Goal: Task Accomplishment & Management: Manage account settings

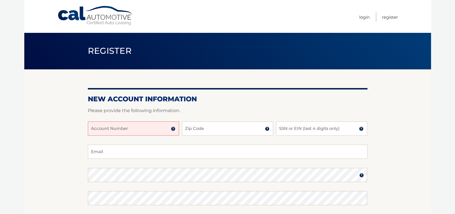
click at [149, 131] on input "Account Number" at bounding box center [133, 128] width 91 height 14
type input "44455940670"
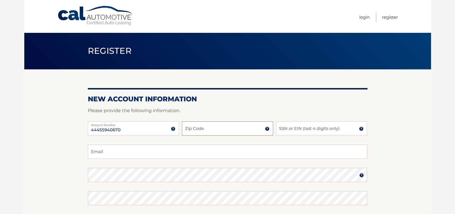
click at [206, 130] on input "Zip Code" at bounding box center [227, 128] width 91 height 14
click at [200, 129] on input "11235" at bounding box center [227, 128] width 91 height 14
type input "11235"
click at [311, 129] on input "SSN or EIN (last 4 digits only)" at bounding box center [321, 128] width 91 height 14
type input "0921"
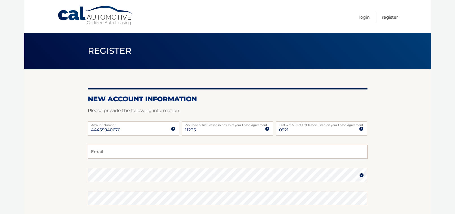
click at [107, 151] on input "Email" at bounding box center [228, 151] width 280 height 14
type input "Gglantz5@gmail.com"
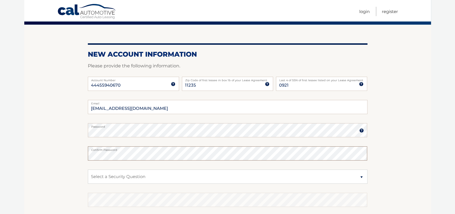
scroll to position [57, 0]
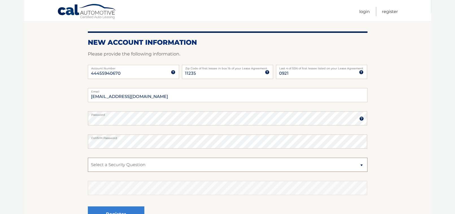
click at [159, 163] on select "Select a Security Question What was the name of your elementary school? What is…" at bounding box center [228, 164] width 280 height 14
select select "2"
click at [88, 157] on select "Select a Security Question What was the name of your elementary school? What is…" at bounding box center [228, 164] width 280 height 14
click at [118, 165] on select "Select a Security Question What was the name of your elementary school? What is…" at bounding box center [228, 164] width 280 height 14
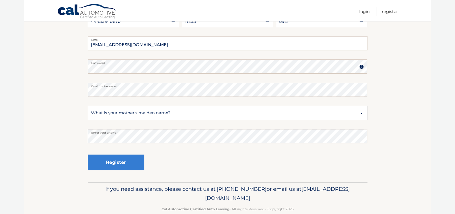
scroll to position [113, 0]
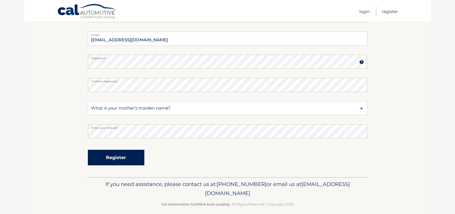
click at [108, 159] on button "Register" at bounding box center [116, 158] width 57 height 16
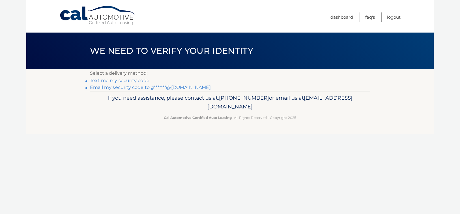
click at [109, 88] on link "Email my security code to g*******@gmail.com" at bounding box center [150, 87] width 121 height 5
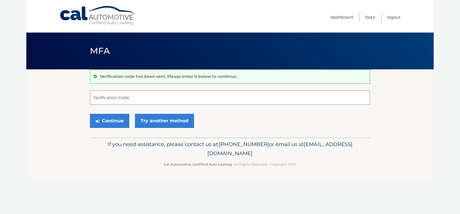
click at [139, 97] on input "Verification Code" at bounding box center [230, 97] width 280 height 14
type input "689387"
click at [109, 118] on button "Continue" at bounding box center [109, 121] width 39 height 14
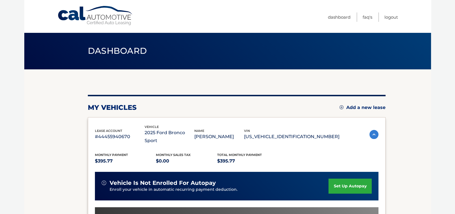
click at [370, 131] on img at bounding box center [374, 134] width 9 height 9
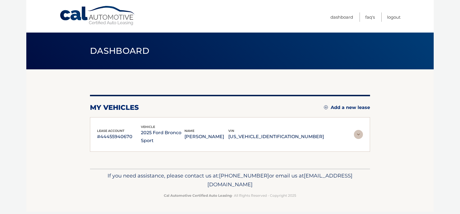
click at [356, 130] on img at bounding box center [358, 134] width 9 height 9
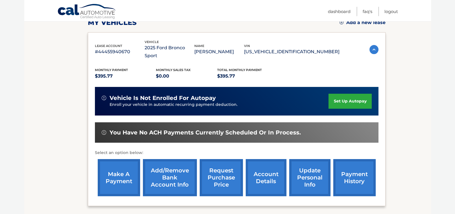
scroll to position [113, 0]
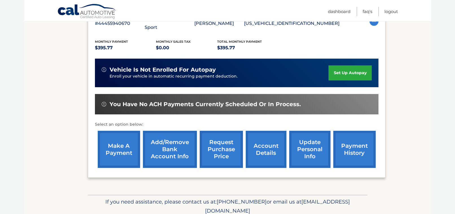
click at [261, 141] on link "account details" at bounding box center [266, 149] width 41 height 37
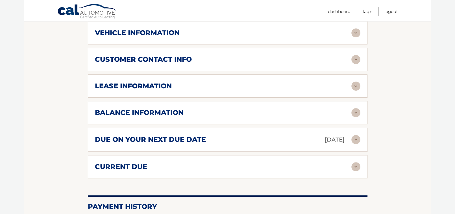
scroll to position [254, 0]
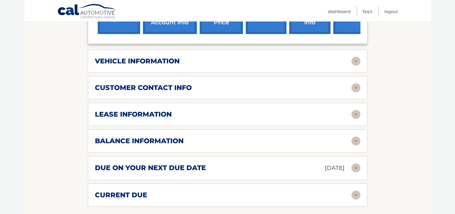
click at [354, 57] on img at bounding box center [356, 61] width 9 height 9
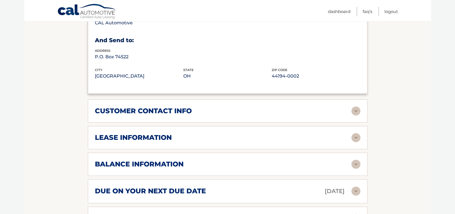
scroll to position [396, 0]
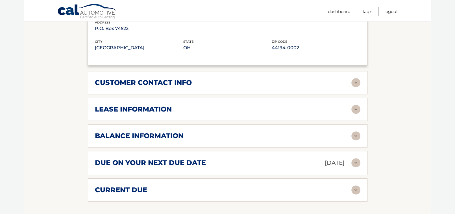
click at [345, 131] on div "balance information" at bounding box center [223, 135] width 257 height 8
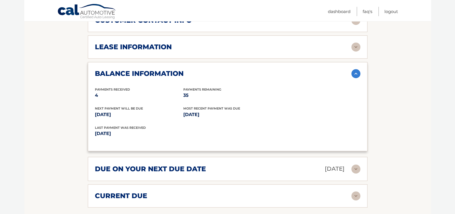
scroll to position [480, 0]
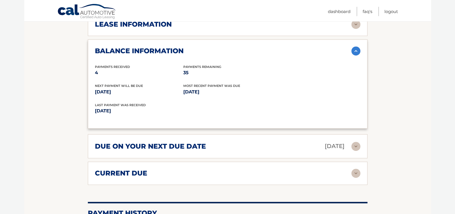
click at [357, 142] on img at bounding box center [356, 146] width 9 height 9
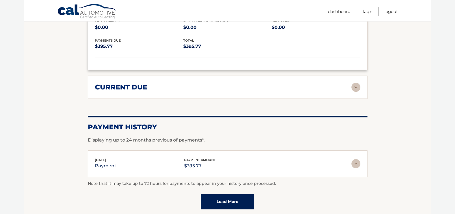
scroll to position [622, 0]
click at [358, 159] on img at bounding box center [356, 163] width 9 height 9
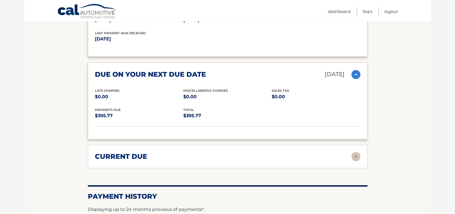
scroll to position [537, 0]
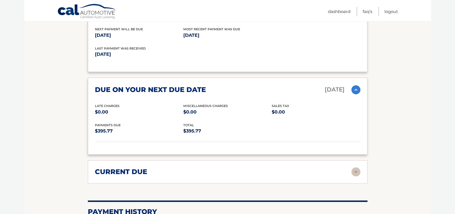
click at [356, 167] on img at bounding box center [356, 171] width 9 height 9
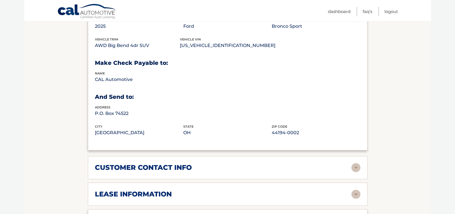
scroll to position [339, 0]
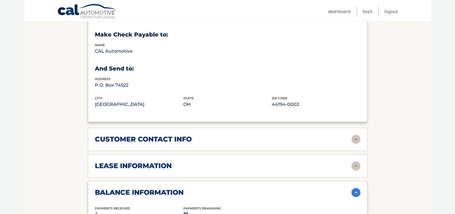
click at [353, 161] on img at bounding box center [356, 165] width 9 height 9
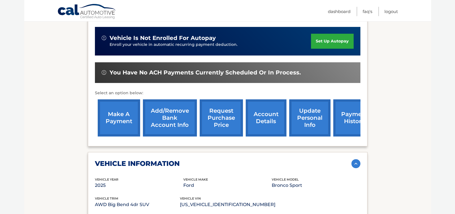
scroll to position [141, 0]
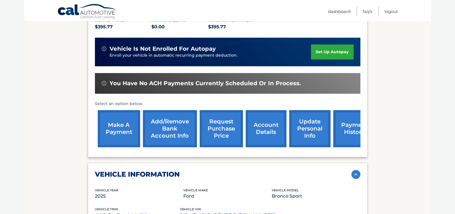
click at [350, 124] on link "payment history" at bounding box center [355, 128] width 42 height 37
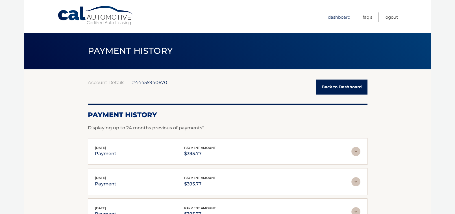
click at [341, 17] on link "Dashboard" at bounding box center [339, 16] width 23 height 9
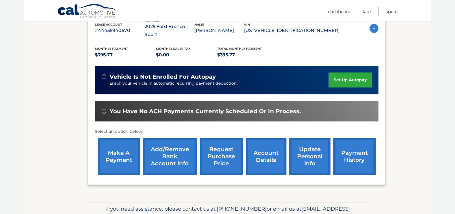
scroll to position [113, 0]
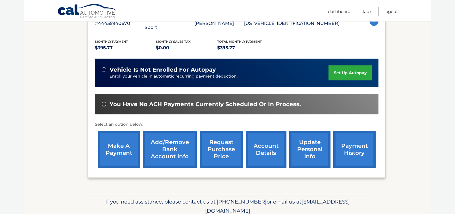
click at [215, 140] on link "request purchase price" at bounding box center [221, 149] width 43 height 37
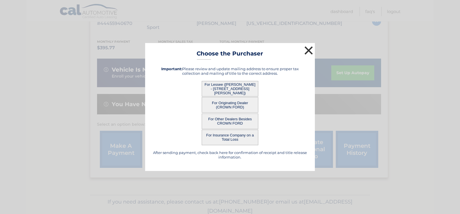
click at [309, 51] on button "×" at bounding box center [308, 50] width 11 height 11
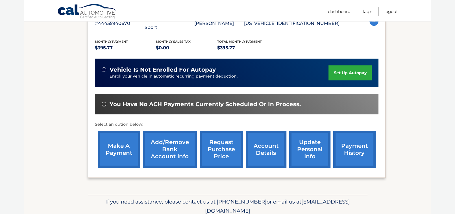
scroll to position [0, 0]
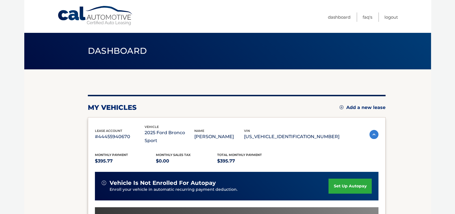
click at [112, 133] on p "#44455940670" at bounding box center [120, 137] width 50 height 8
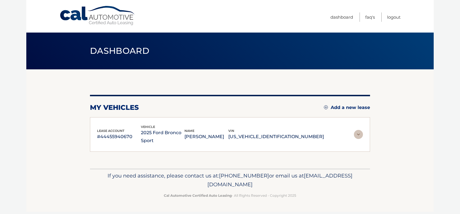
click at [358, 130] on img at bounding box center [358, 134] width 9 height 9
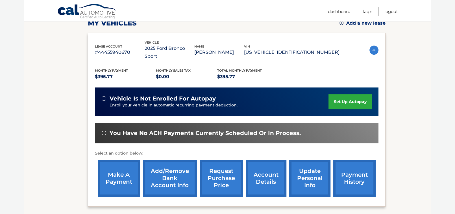
scroll to position [85, 0]
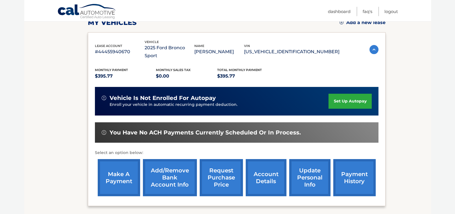
click at [266, 170] on link "account details" at bounding box center [266, 177] width 41 height 37
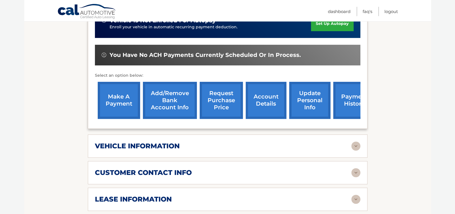
scroll to position [198, 0]
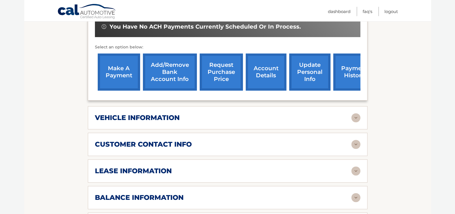
click at [280, 140] on div "customer contact info" at bounding box center [223, 144] width 257 height 8
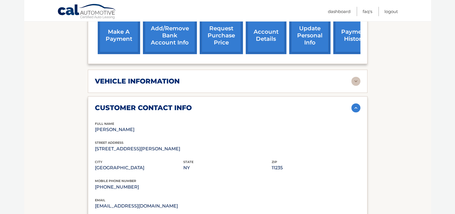
scroll to position [226, 0]
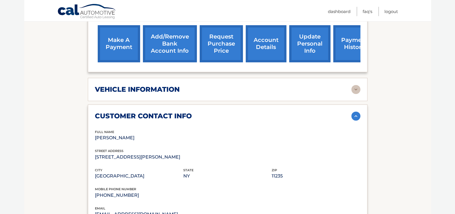
click at [346, 85] on div "vehicle information" at bounding box center [223, 89] width 257 height 8
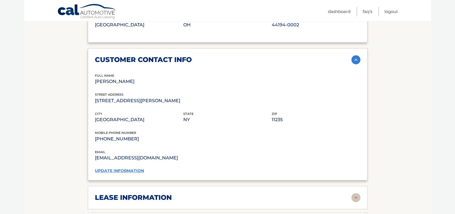
scroll to position [424, 0]
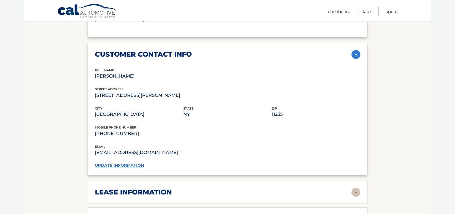
click at [367, 12] on link "FAQ's" at bounding box center [368, 11] width 10 height 9
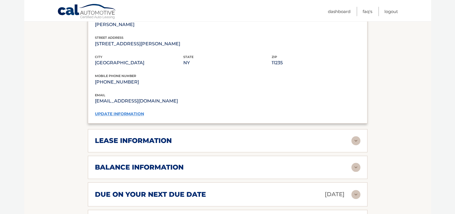
scroll to position [480, 0]
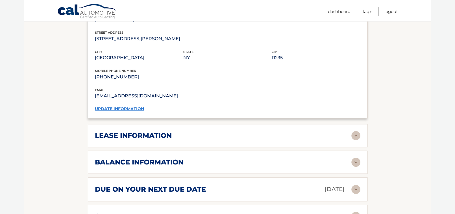
click at [228, 131] on div "lease information" at bounding box center [223, 135] width 257 height 8
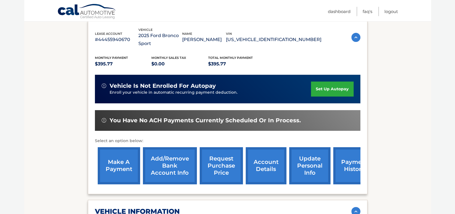
scroll to position [113, 0]
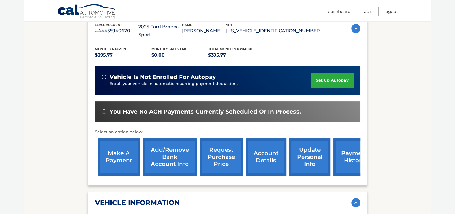
click at [115, 148] on link "make a payment" at bounding box center [119, 156] width 42 height 37
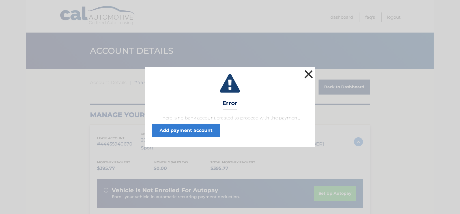
click at [307, 68] on button "×" at bounding box center [308, 73] width 11 height 11
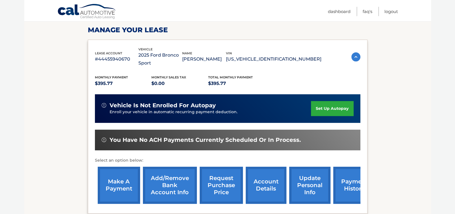
scroll to position [113, 0]
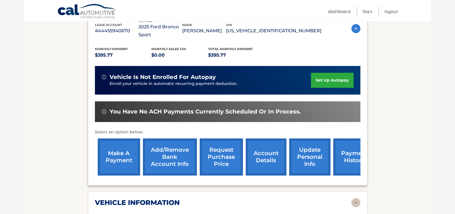
click at [266, 147] on link "account details" at bounding box center [266, 156] width 41 height 37
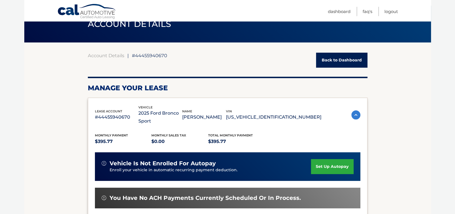
scroll to position [85, 0]
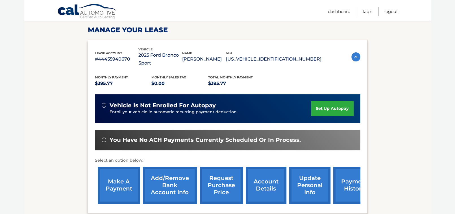
click at [345, 182] on link "payment history" at bounding box center [355, 184] width 42 height 37
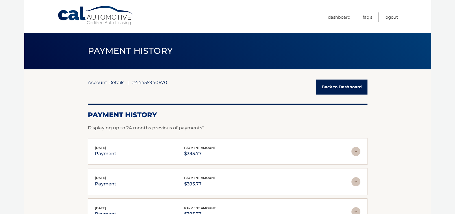
click at [101, 82] on link "Account Details" at bounding box center [106, 82] width 36 height 6
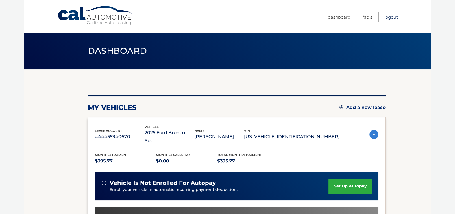
click at [392, 17] on link "Logout" at bounding box center [392, 16] width 14 height 9
